Goal: Check status

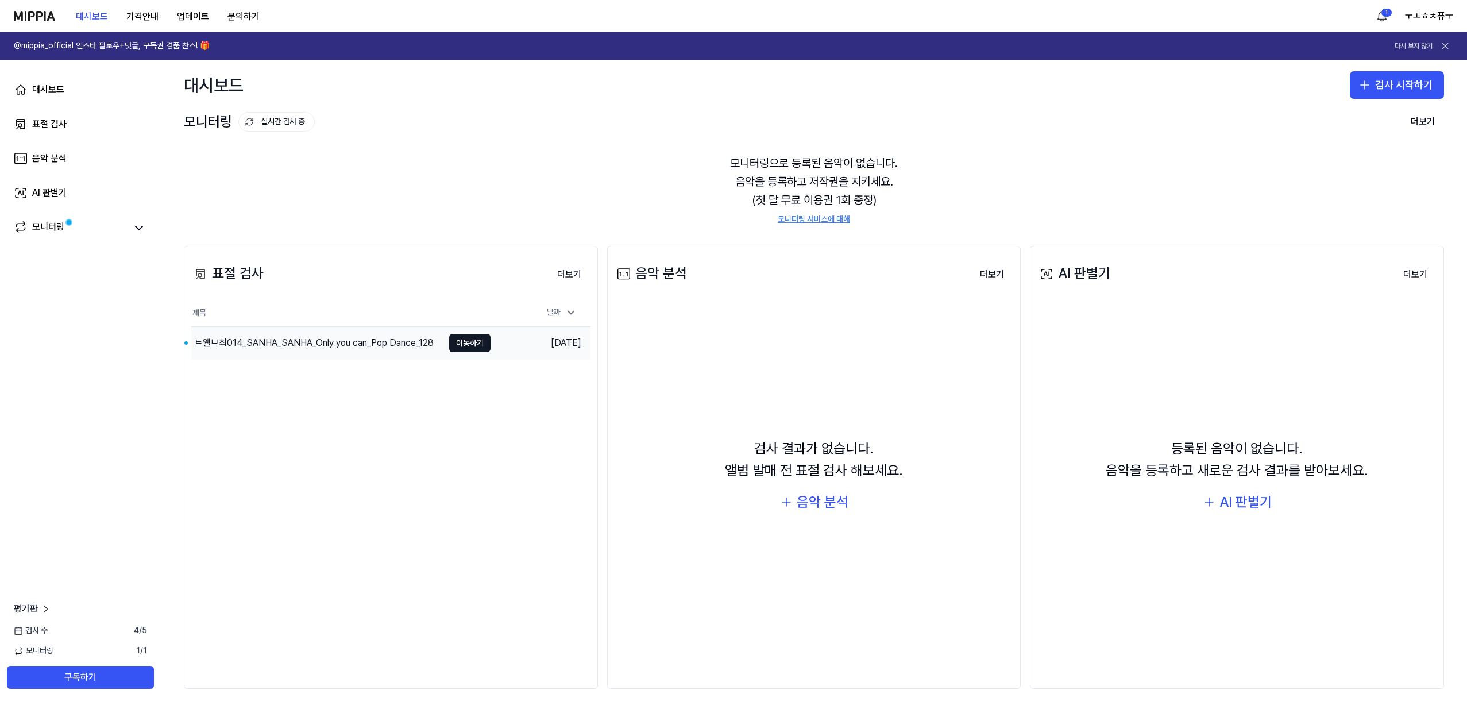
click at [326, 344] on div "트웰브최014_SANHA_SANHA_Only you can_Pop Dance_128" at bounding box center [314, 343] width 239 height 14
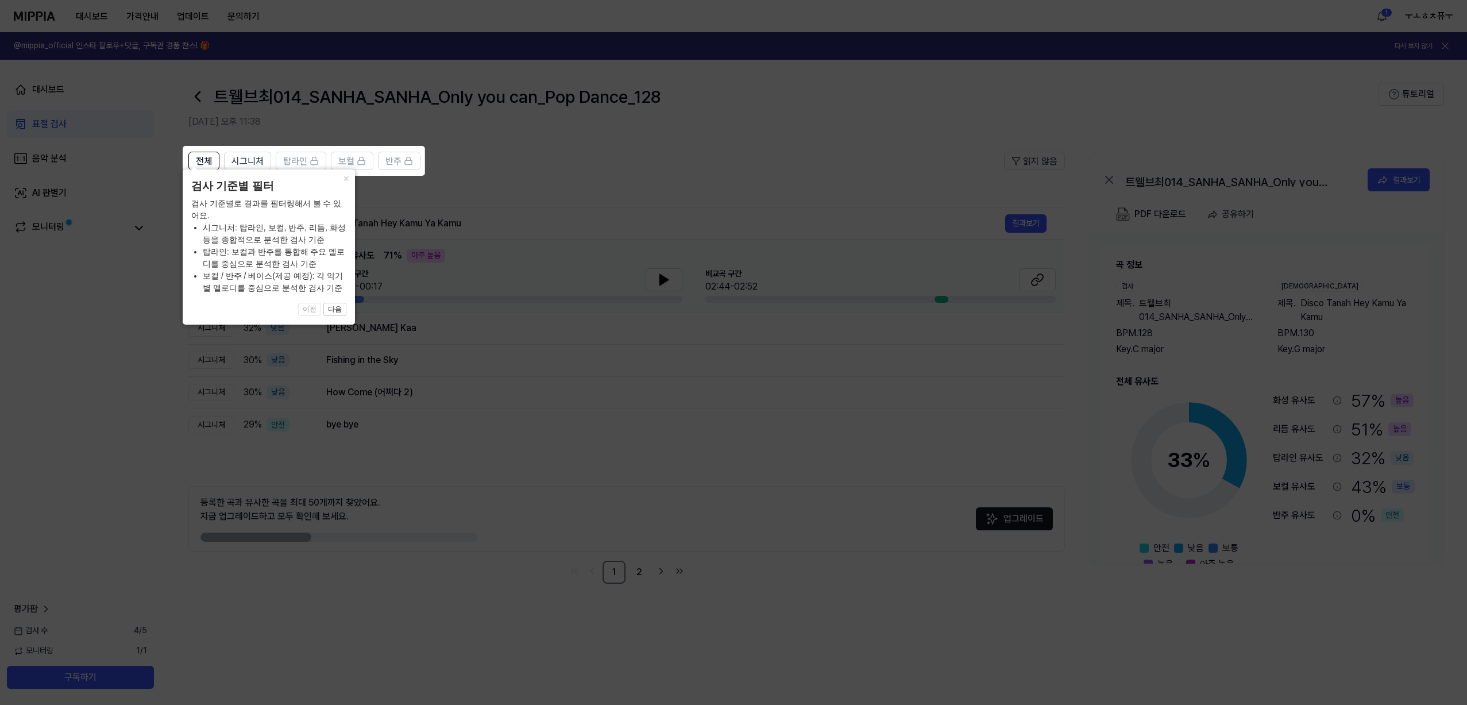
click at [447, 477] on icon at bounding box center [733, 352] width 1467 height 705
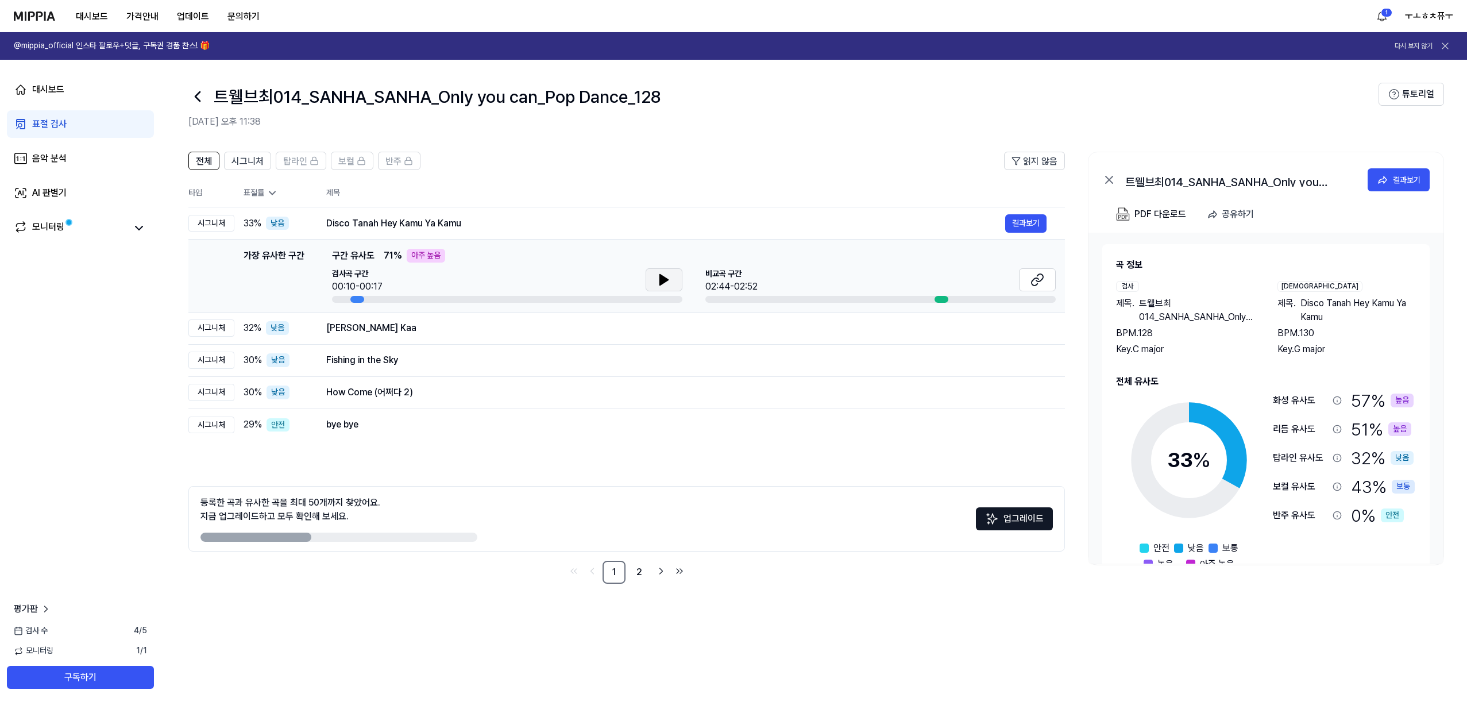
click at [661, 281] on icon at bounding box center [664, 280] width 8 height 10
click at [661, 281] on icon at bounding box center [662, 279] width 2 height 9
click at [1032, 282] on icon at bounding box center [1035, 281] width 7 height 7
click at [1016, 329] on button "결과보기" at bounding box center [1025, 328] width 41 height 18
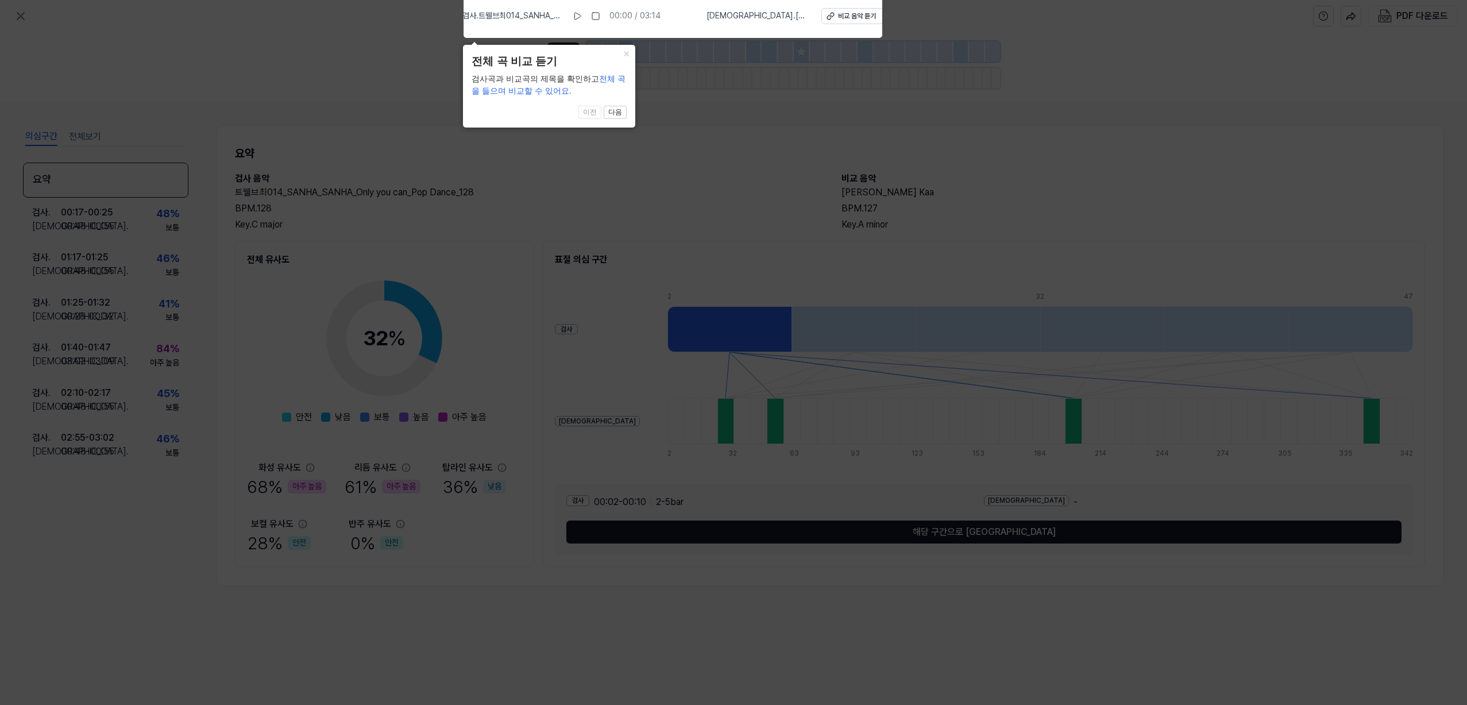
click at [449, 319] on icon at bounding box center [733, 349] width 1467 height 711
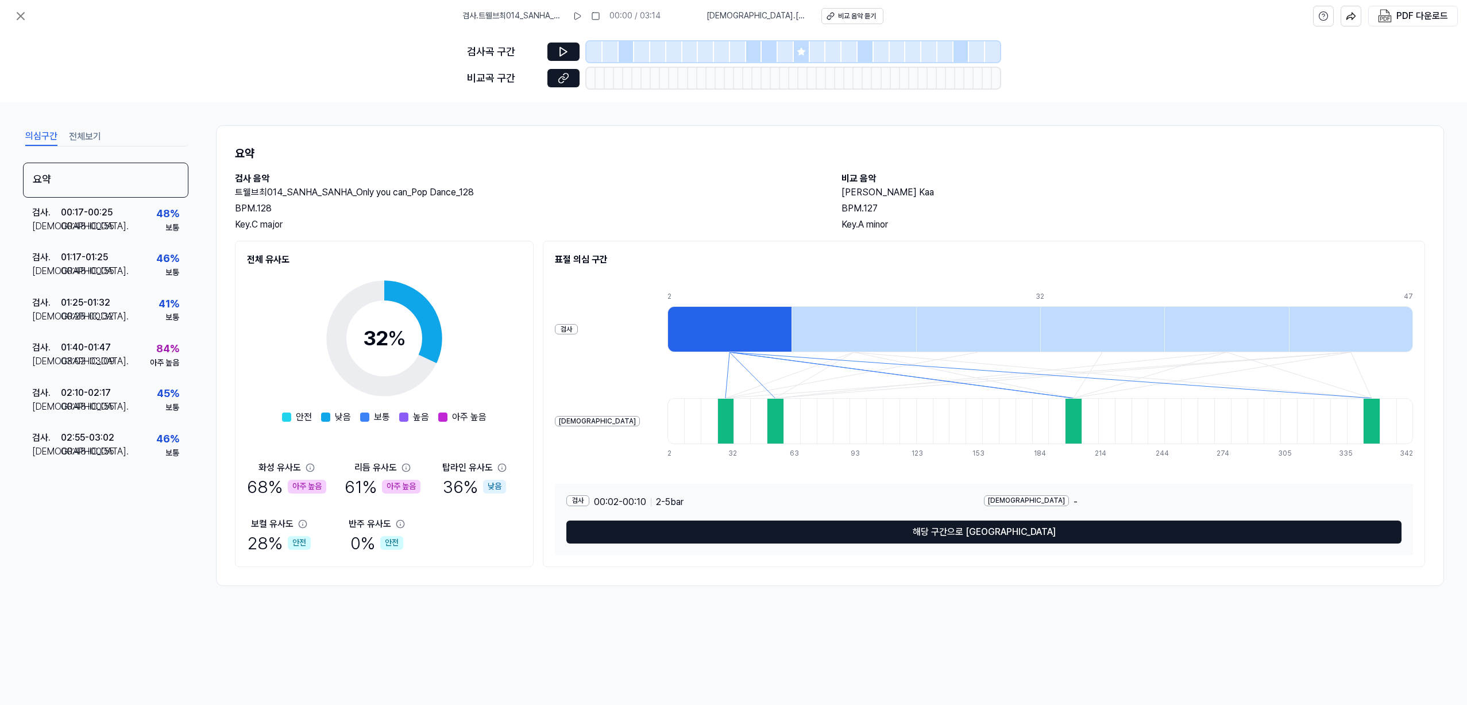
click at [717, 417] on div at bounding box center [725, 421] width 17 height 46
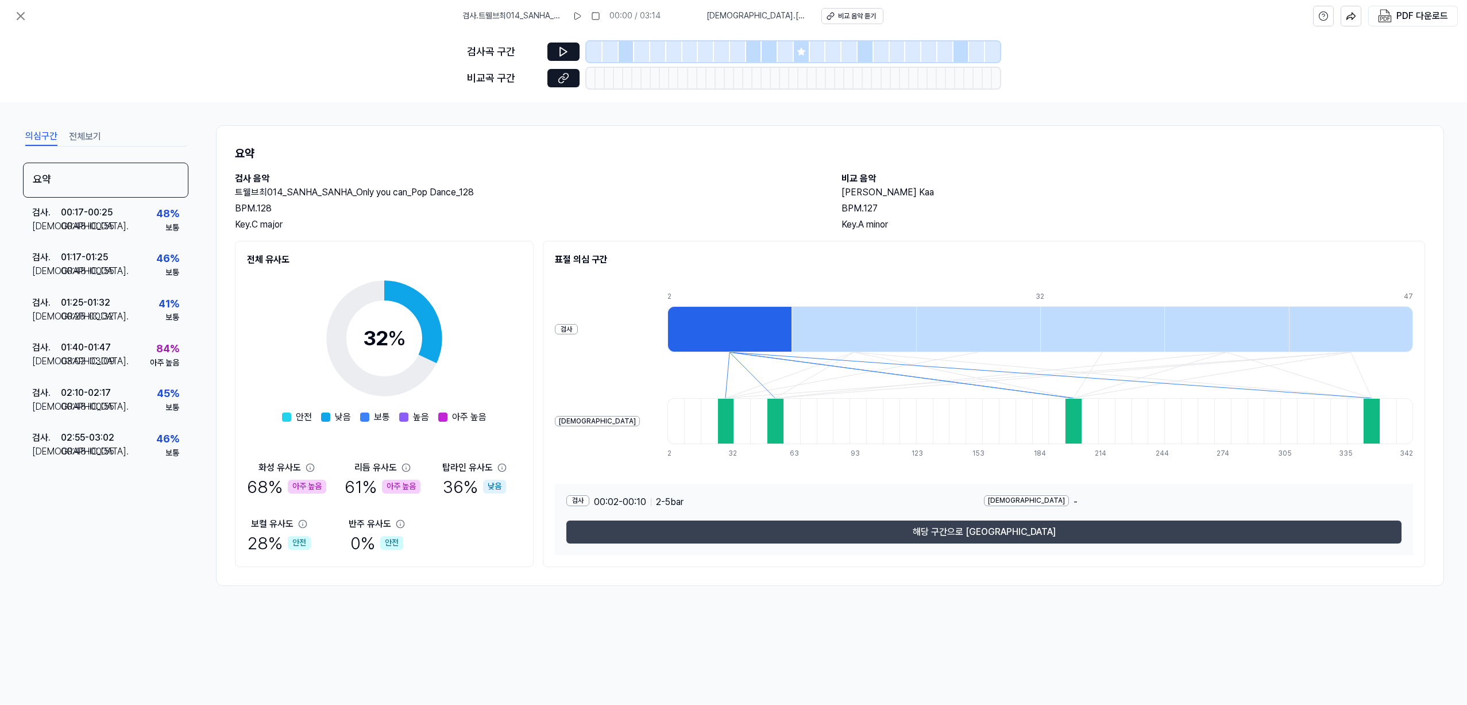
click at [930, 532] on button "해당 구간으로 [GEOGRAPHIC_DATA]" at bounding box center [983, 531] width 835 height 23
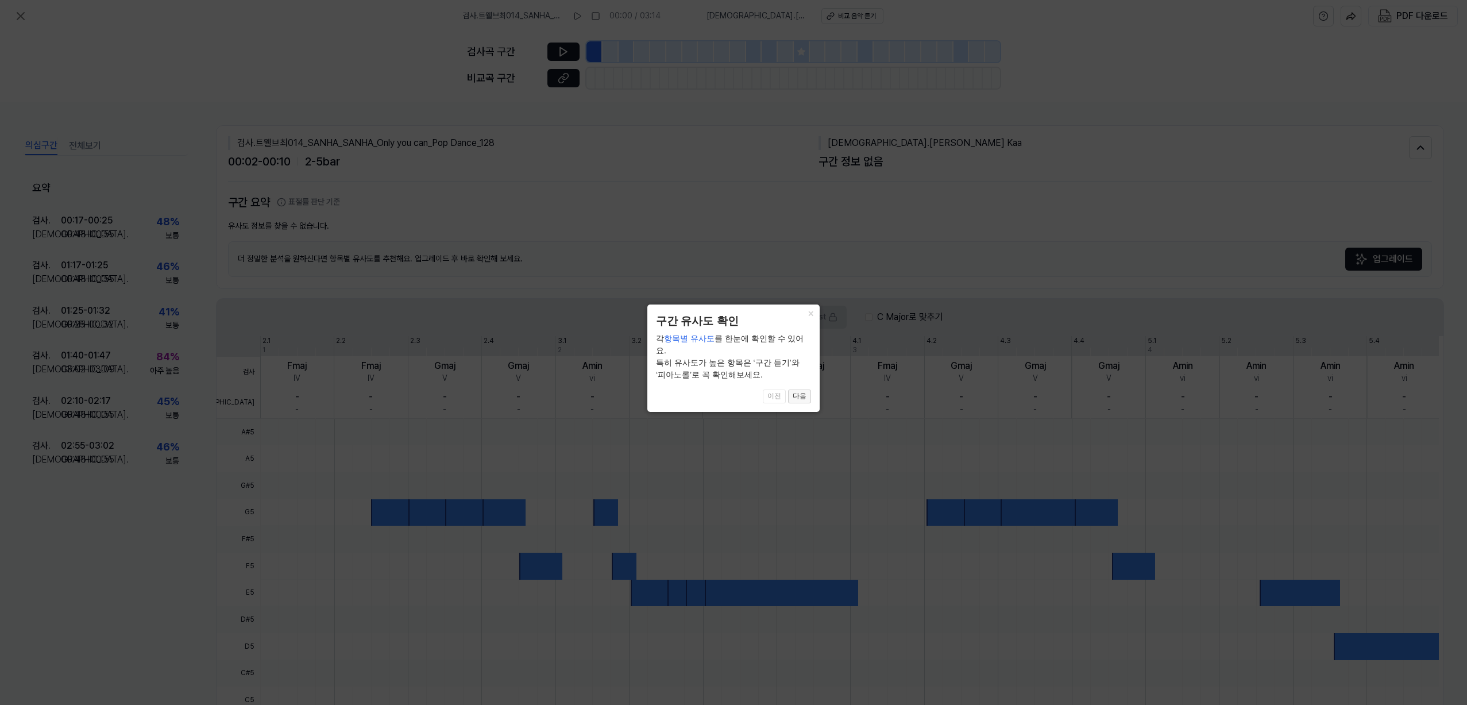
click at [800, 389] on button "다음" at bounding box center [799, 396] width 23 height 14
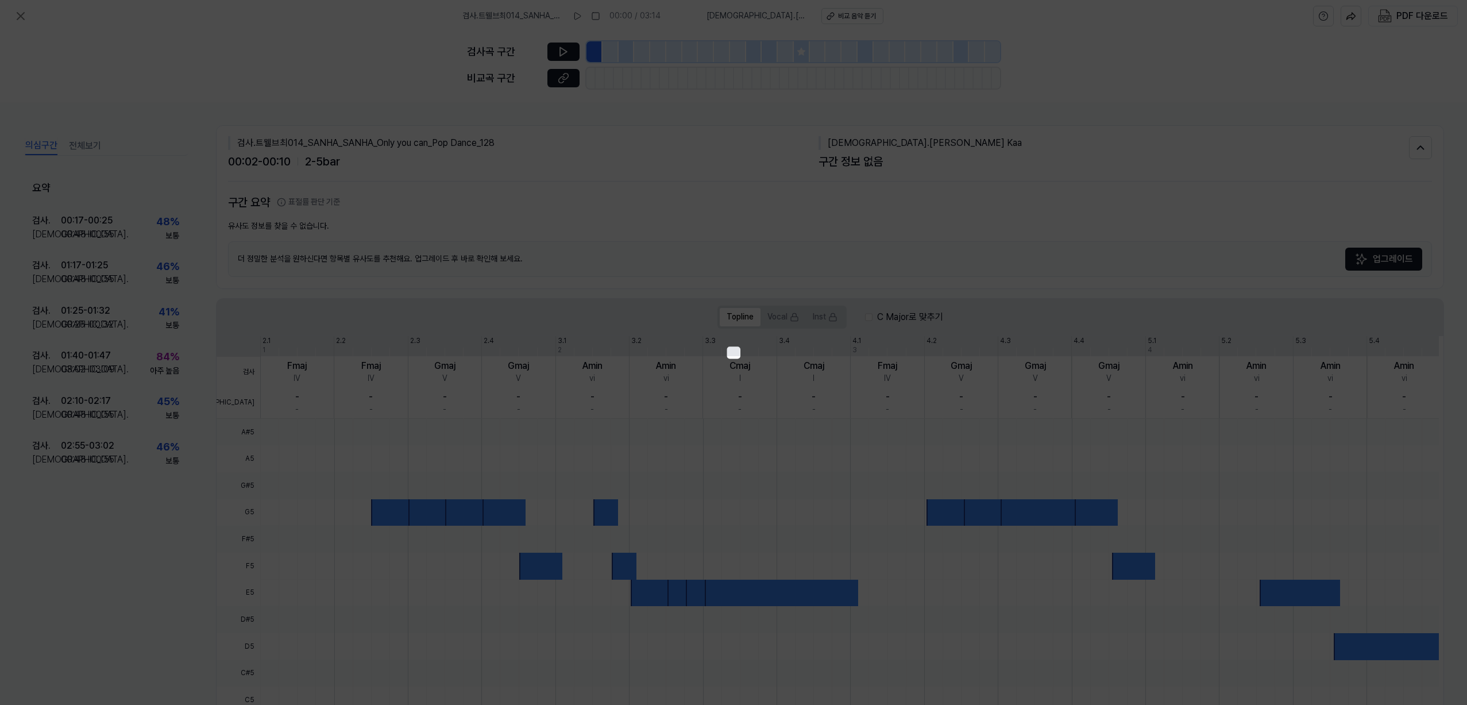
scroll to position [59, 0]
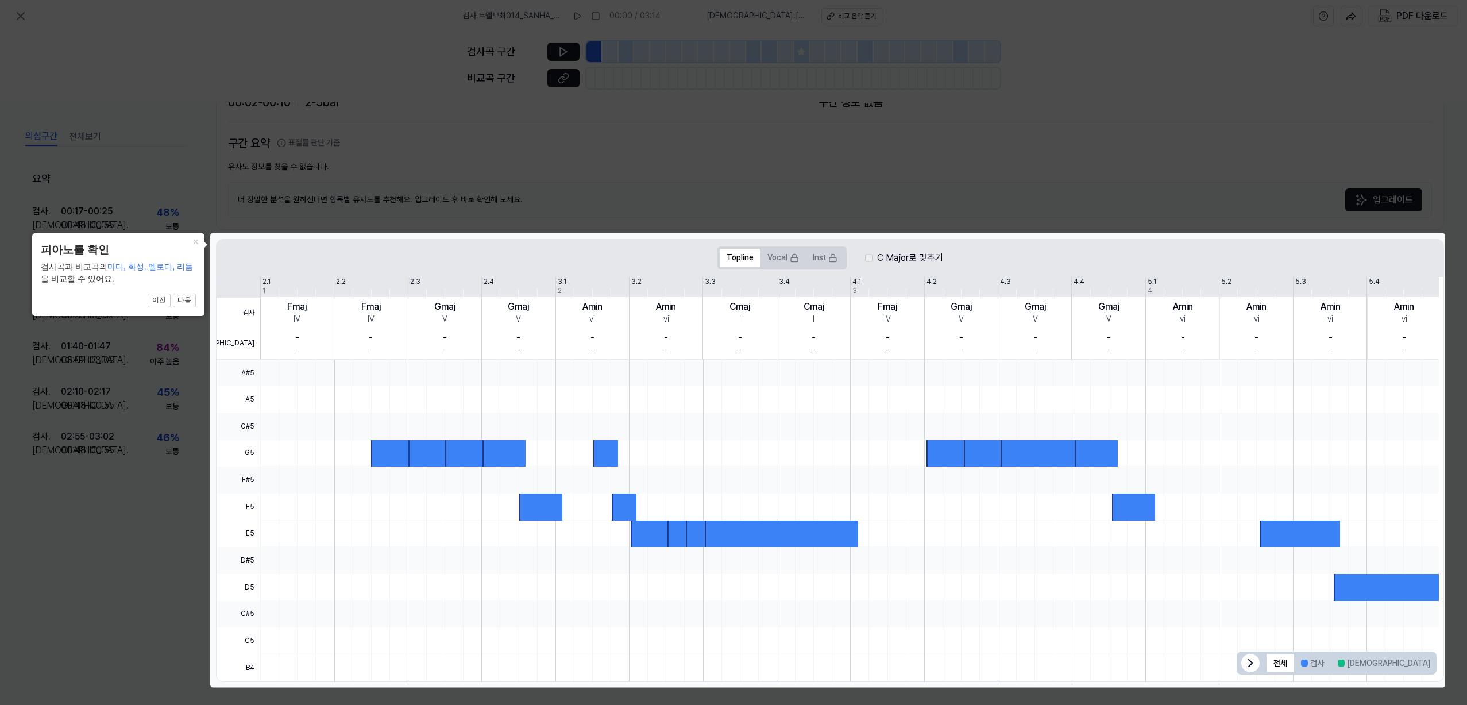
click at [1245, 660] on icon at bounding box center [1251, 663] width 14 height 14
click at [376, 449] on div at bounding box center [392, 453] width 43 height 27
click at [387, 454] on div at bounding box center [392, 453] width 43 height 27
click at [420, 458] on div at bounding box center [429, 453] width 43 height 27
click at [1263, 214] on icon at bounding box center [733, 352] width 1467 height 705
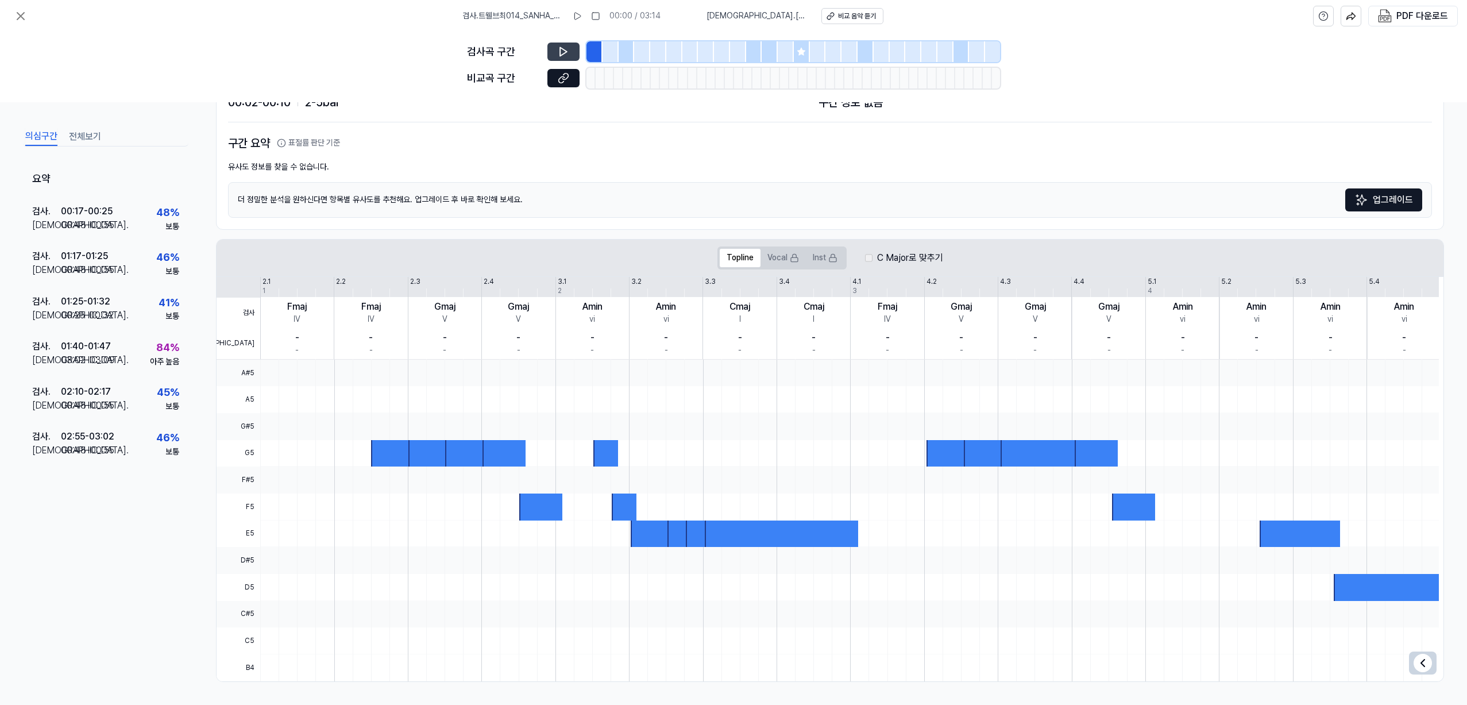
click at [565, 54] on icon at bounding box center [563, 51] width 11 height 11
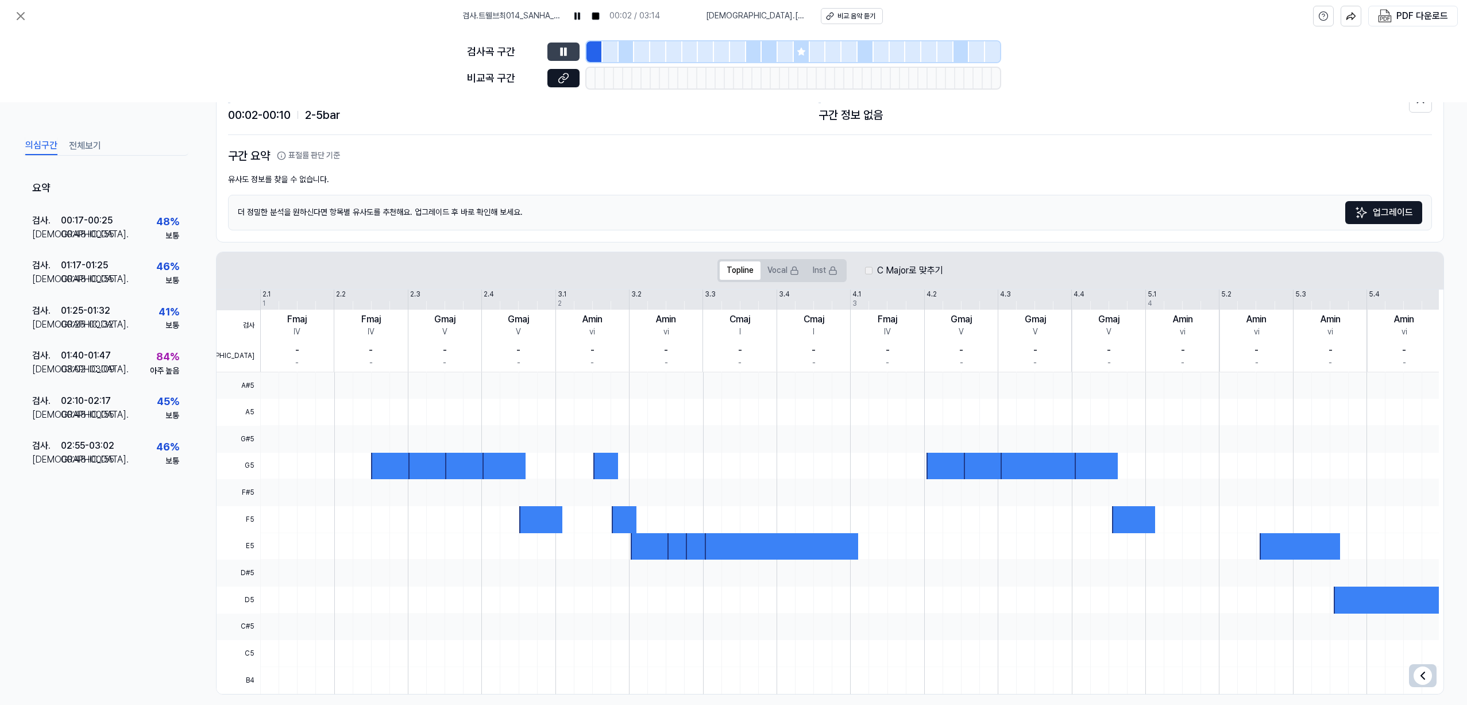
scroll to position [0, 0]
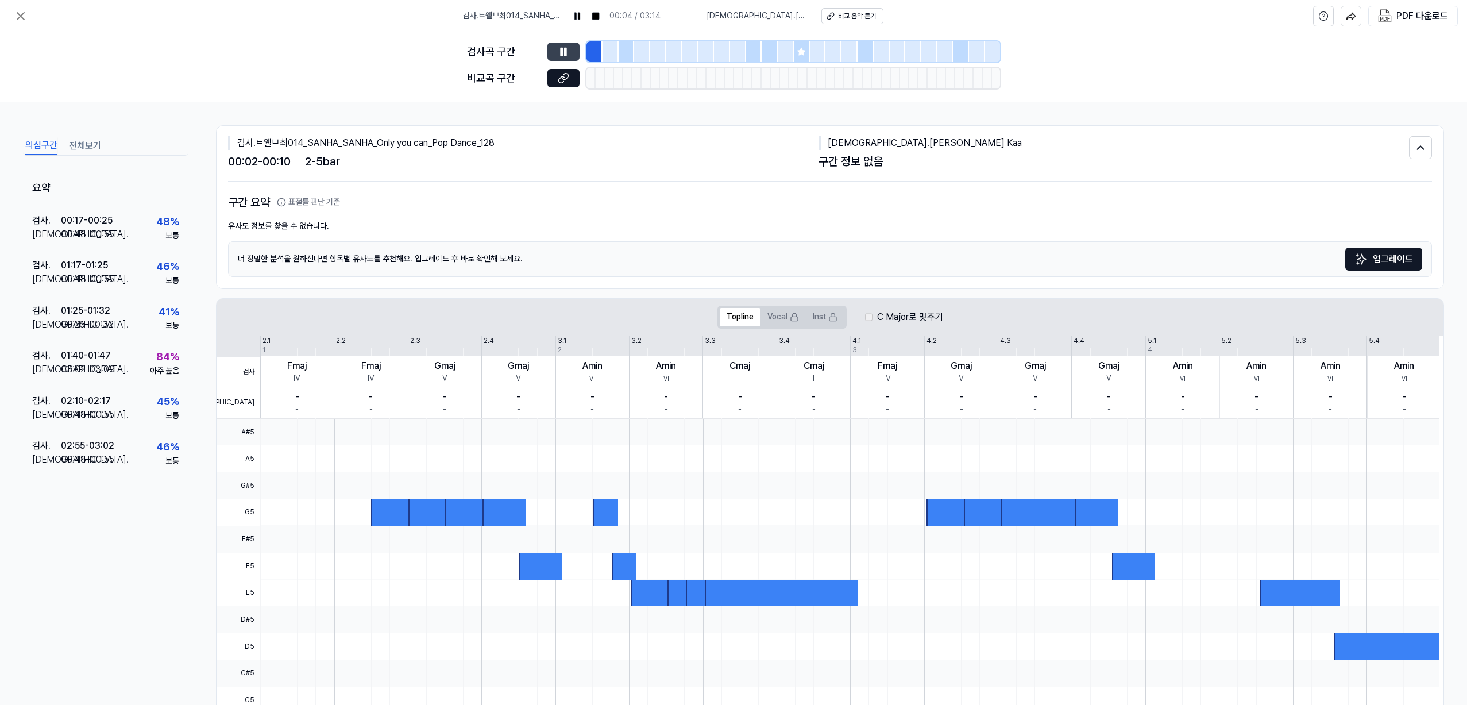
click at [567, 48] on icon at bounding box center [563, 51] width 11 height 11
click at [569, 81] on icon at bounding box center [563, 77] width 11 height 11
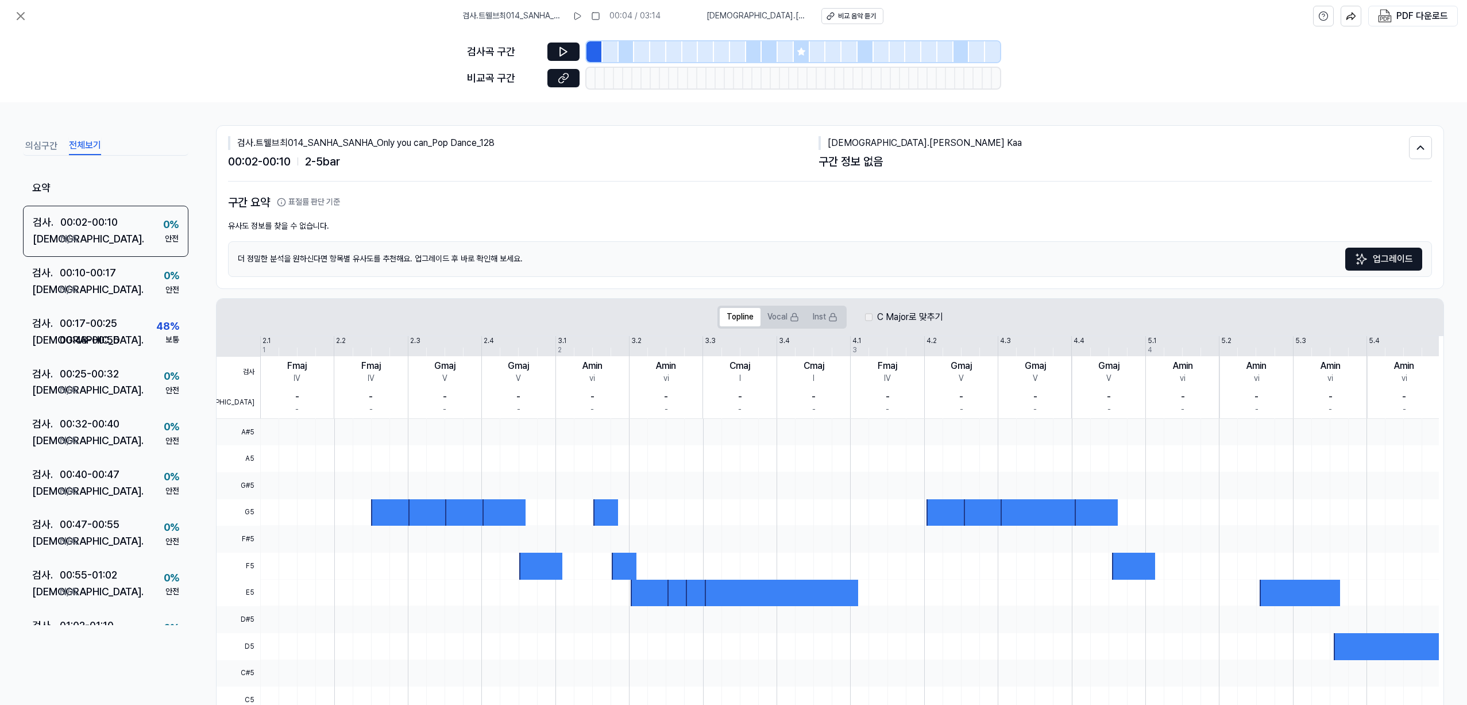
click at [88, 146] on button "전체보기" at bounding box center [85, 146] width 32 height 18
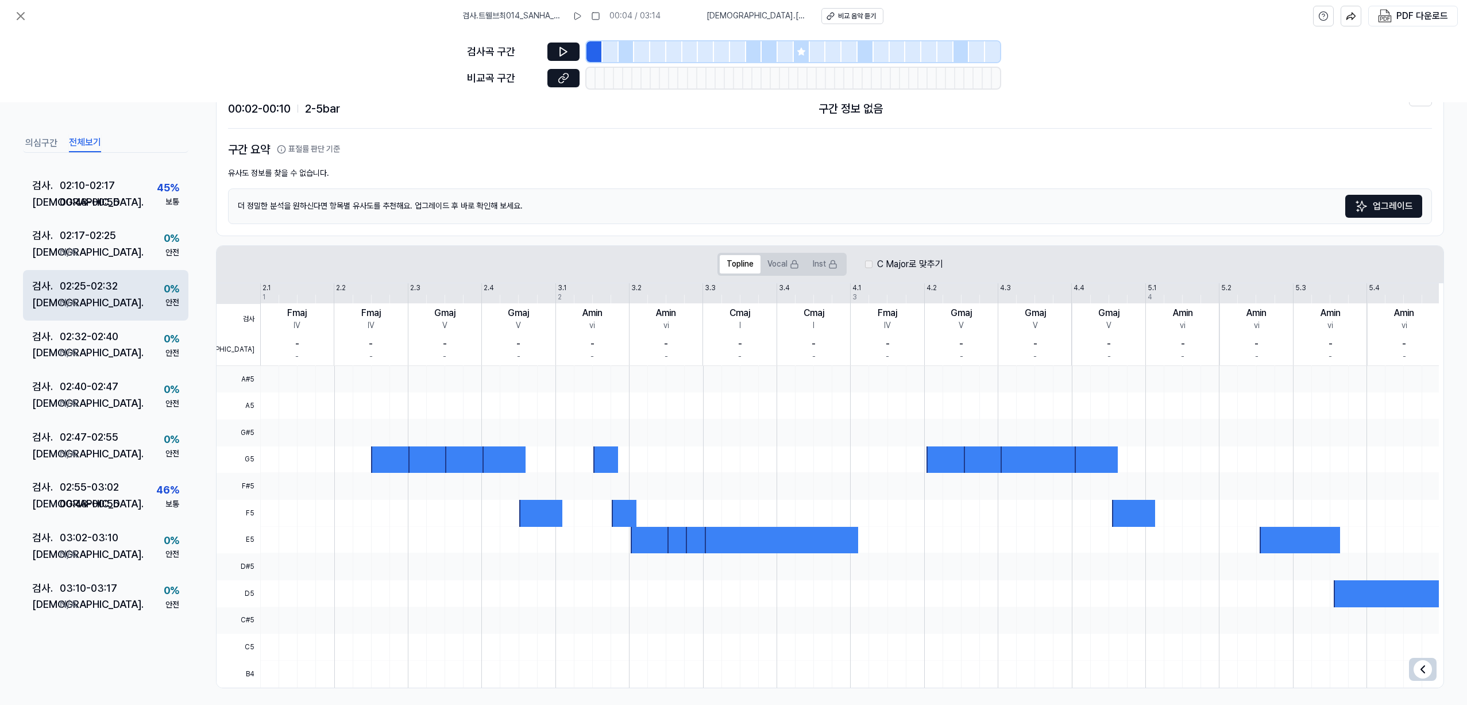
scroll to position [59, 0]
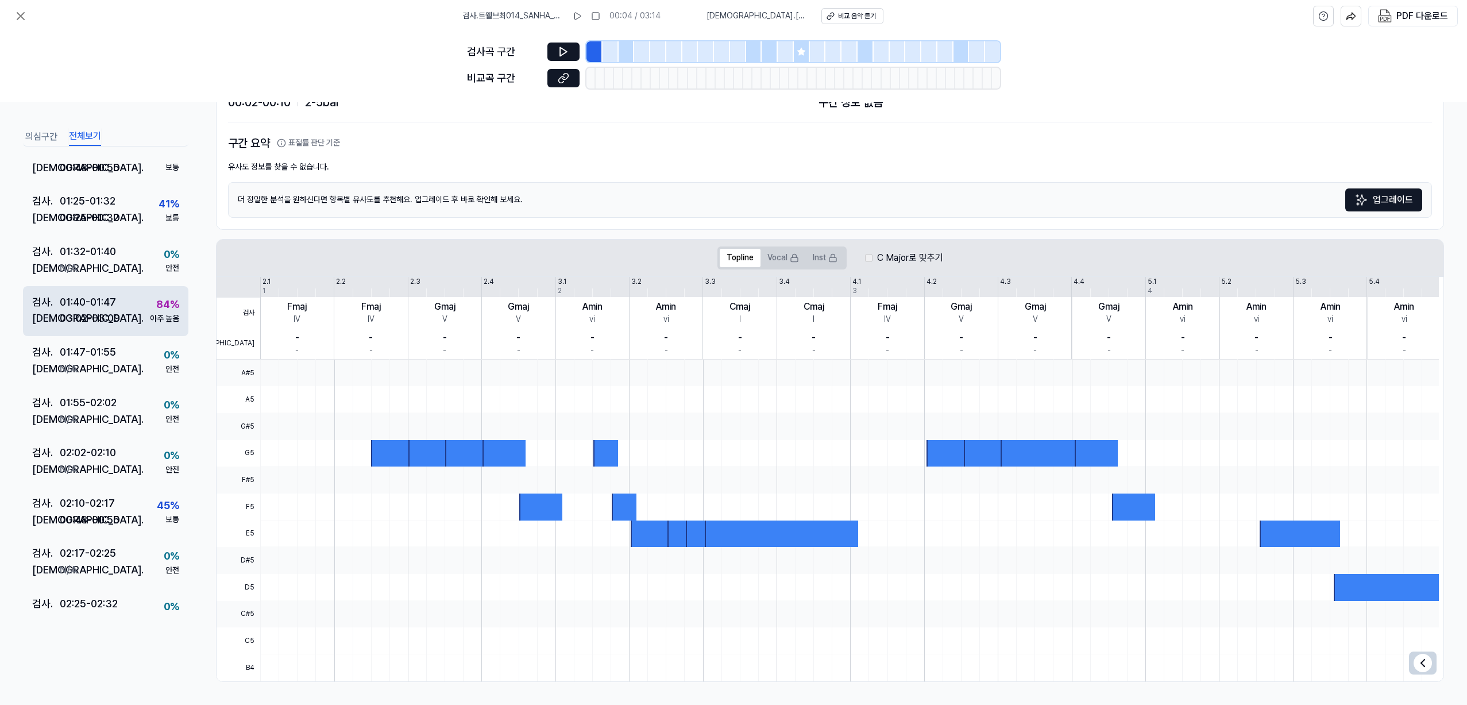
click at [98, 305] on div "01:40 - 01:47" at bounding box center [88, 302] width 56 height 17
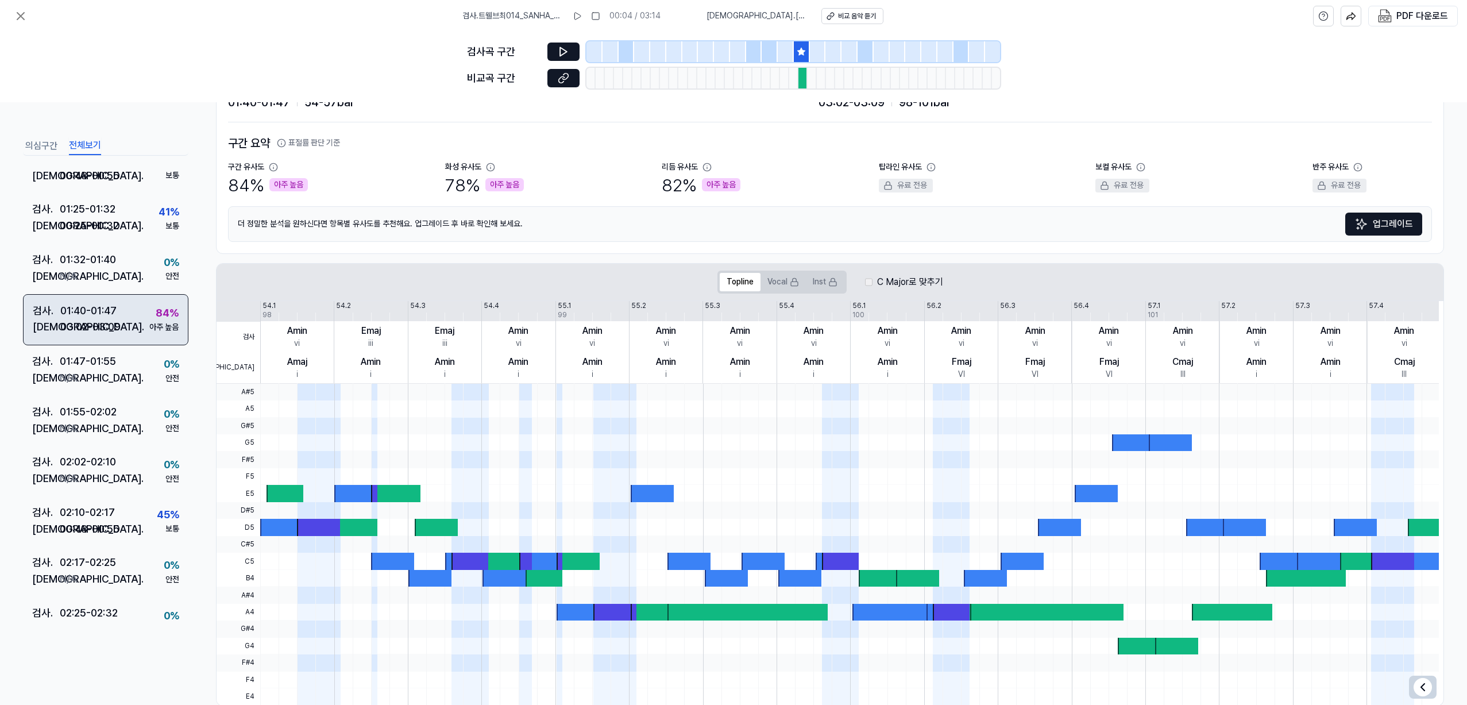
scroll to position [565, 0]
click at [556, 77] on button at bounding box center [563, 78] width 32 height 18
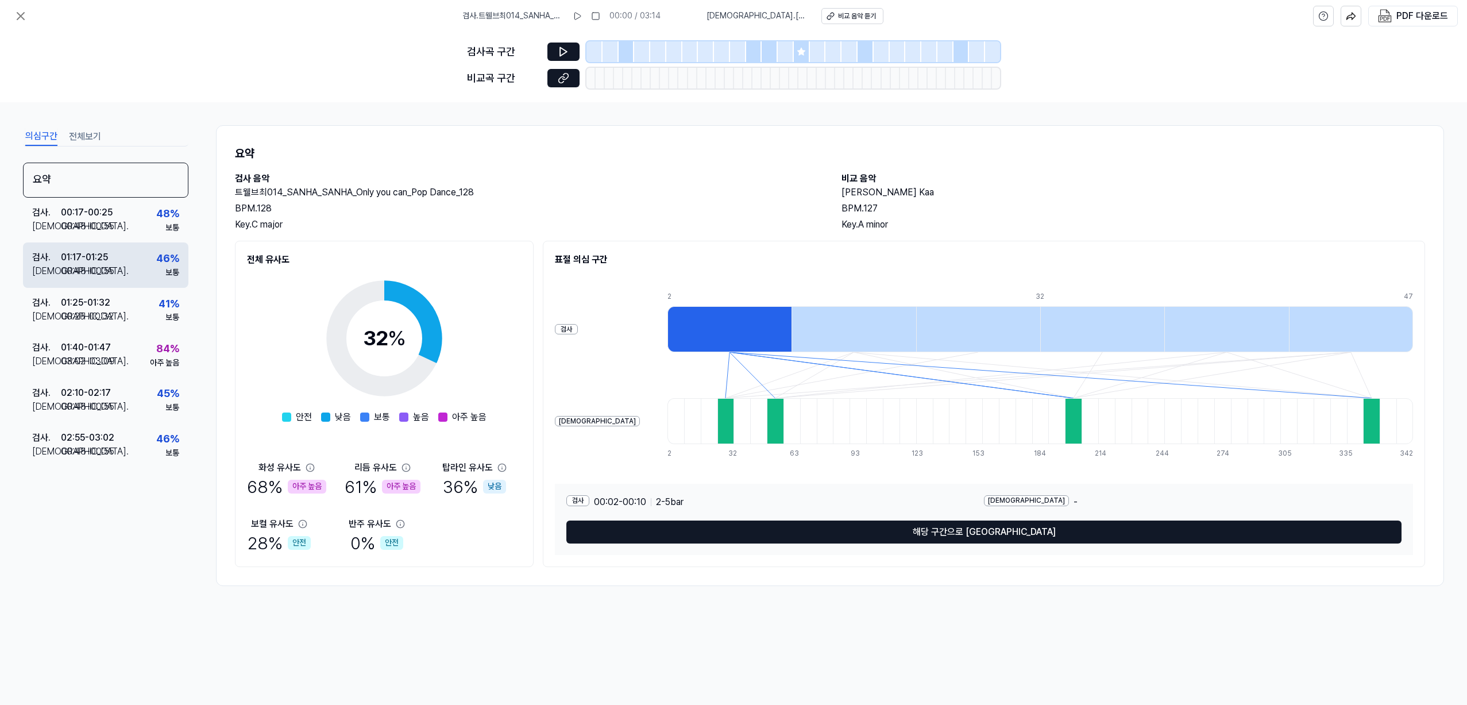
click at [172, 258] on div "46 %" at bounding box center [167, 258] width 23 height 17
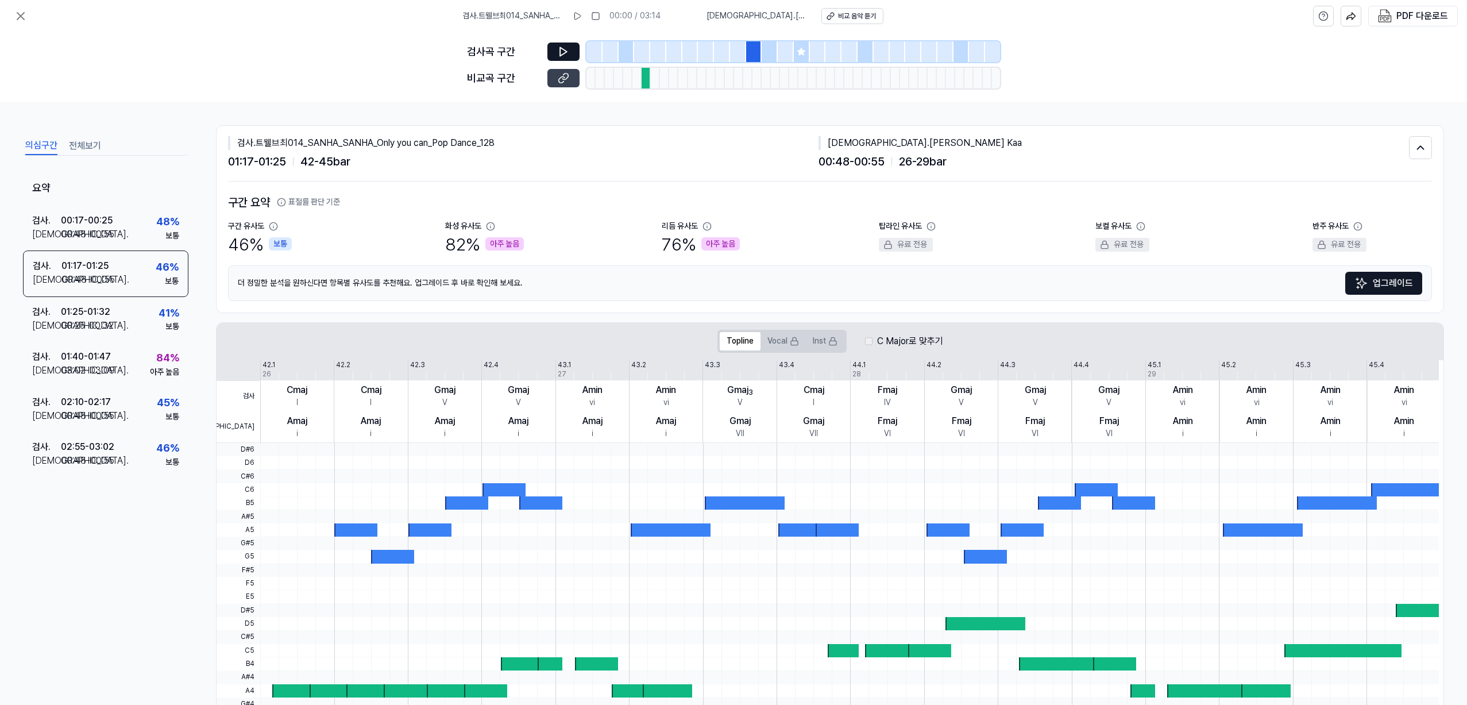
click at [574, 73] on button at bounding box center [563, 78] width 32 height 18
click at [120, 364] on div "검사 . 01:40 - 01:47 비교 . 03:02 - 03:09 84 % 아주 높음" at bounding box center [105, 364] width 165 height 45
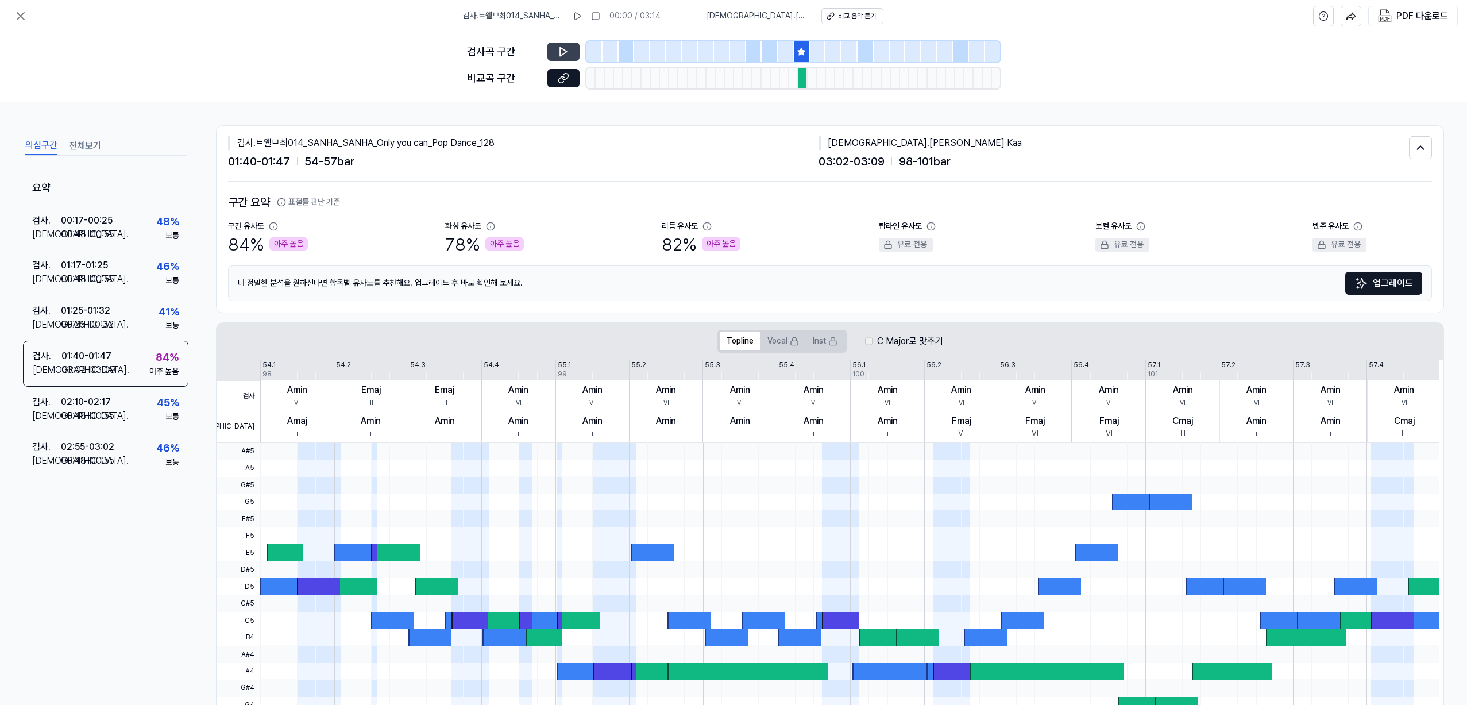
click at [569, 51] on icon at bounding box center [563, 51] width 11 height 11
click at [561, 83] on icon at bounding box center [563, 77] width 11 height 11
